Goal: Obtain resource: Download file/media

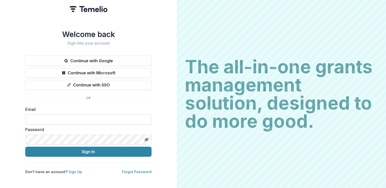
click at [49, 118] on input at bounding box center [88, 120] width 126 height 10
type input "**********"
click at [147, 138] on icon "Toggle password visibility" at bounding box center [147, 140] width 4 height 4
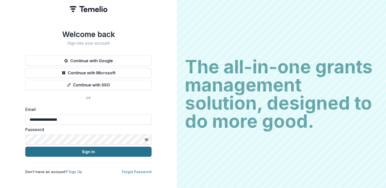
click at [89, 150] on button "Sign In" at bounding box center [88, 152] width 126 height 10
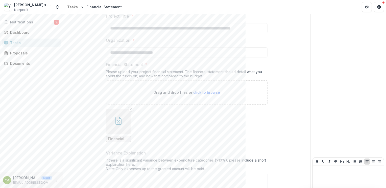
scroll to position [100, 0]
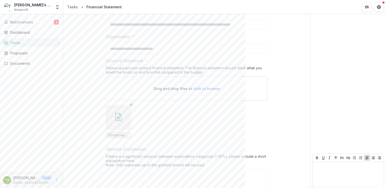
click at [117, 118] on icon "button" at bounding box center [118, 118] width 3 height 4
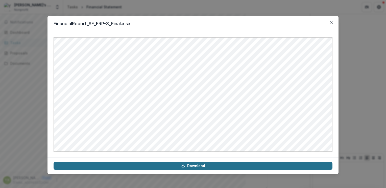
click at [190, 166] on link "Download" at bounding box center [193, 166] width 279 height 8
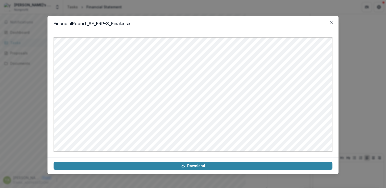
click at [386, 45] on div "FinancialReport_SF_FRP-3_Final.xlsx Download" at bounding box center [193, 94] width 386 height 188
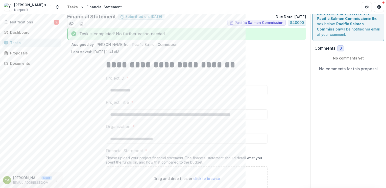
scroll to position [0, 0]
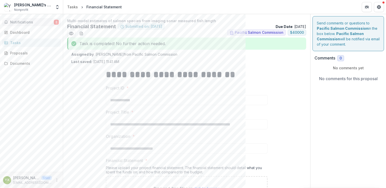
click at [26, 21] on span "Notifications" at bounding box center [32, 22] width 44 height 4
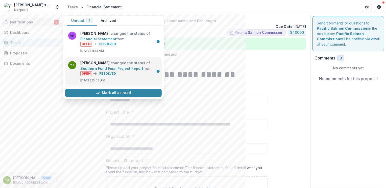
click at [111, 70] on link "Southern Fund Final Project Report" at bounding box center [111, 68] width 63 height 4
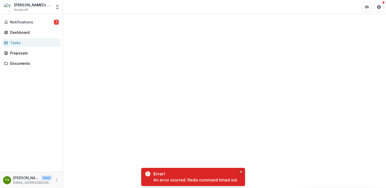
click at [243, 172] on button "Close" at bounding box center [241, 172] width 6 height 6
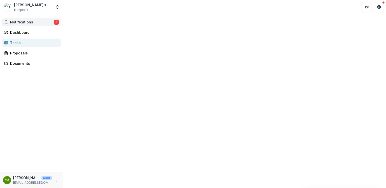
click at [24, 23] on span "Notifications" at bounding box center [32, 22] width 44 height 4
click at [22, 53] on div "Proposals" at bounding box center [33, 53] width 47 height 5
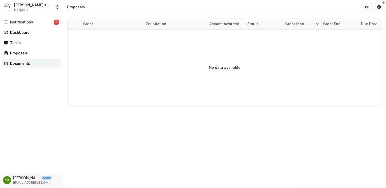
click at [20, 65] on div "Documents" at bounding box center [33, 63] width 47 height 5
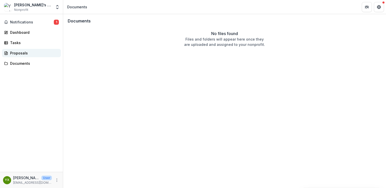
click at [27, 54] on div "Proposals" at bounding box center [33, 53] width 47 height 5
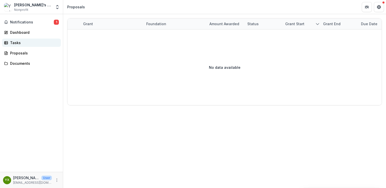
click at [18, 43] on div "Tasks" at bounding box center [33, 42] width 47 height 5
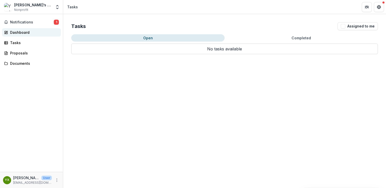
click at [25, 31] on div "Dashboard" at bounding box center [33, 32] width 47 height 5
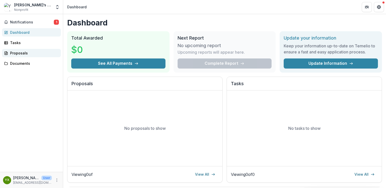
click at [23, 53] on div "Proposals" at bounding box center [33, 53] width 47 height 5
